Goal: Check status: Check status

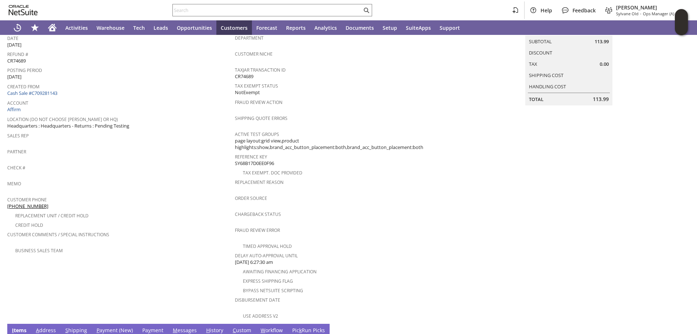
scroll to position [67, 0]
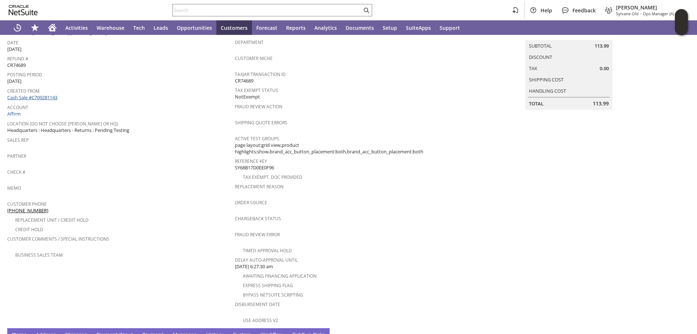
click at [39, 95] on link "Cash Sale #C709281143" at bounding box center [32, 97] width 50 height 7
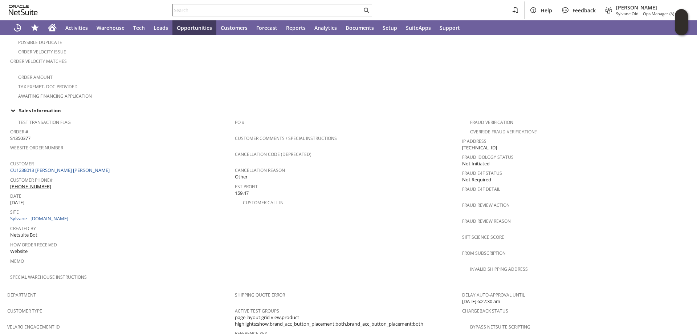
scroll to position [206, 0]
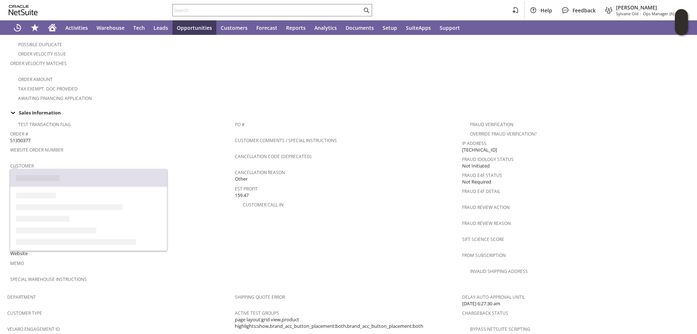
click at [61, 169] on link "CU1238013 Matthew Matthew" at bounding box center [60, 172] width 101 height 7
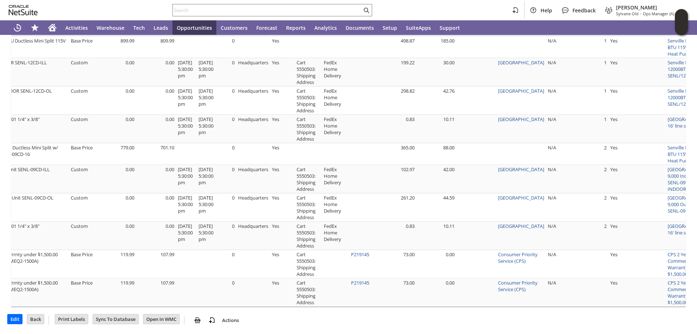
scroll to position [0, 605]
